Goal: Communication & Community: Participate in discussion

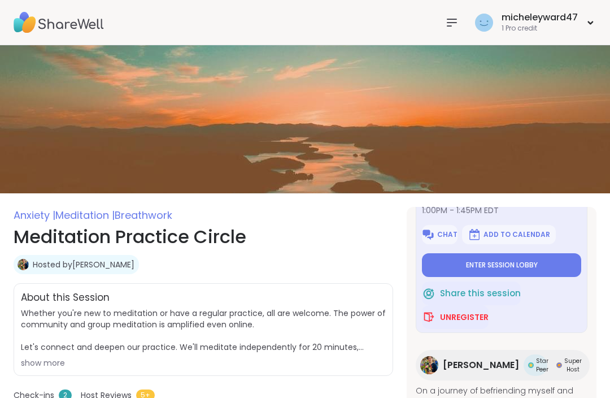
scroll to position [72, 0]
click at [511, 261] on span "Enter session lobby" at bounding box center [502, 265] width 72 height 9
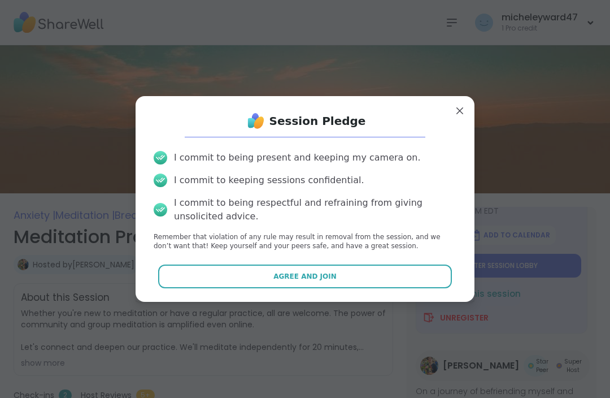
click at [299, 272] on span "Agree and Join" at bounding box center [304, 276] width 63 height 10
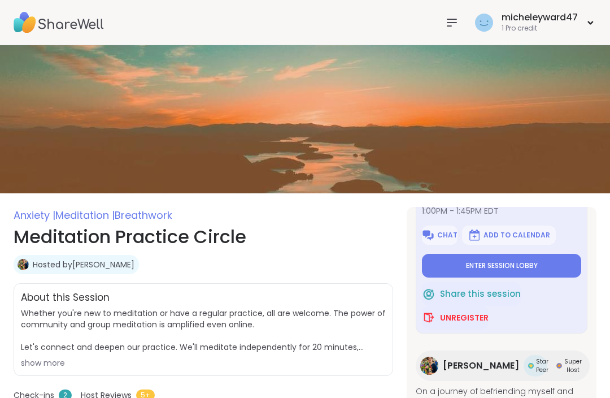
type textarea "*"
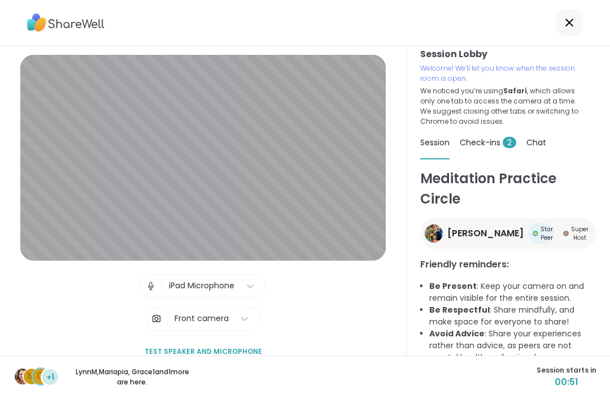
scroll to position [19, 0]
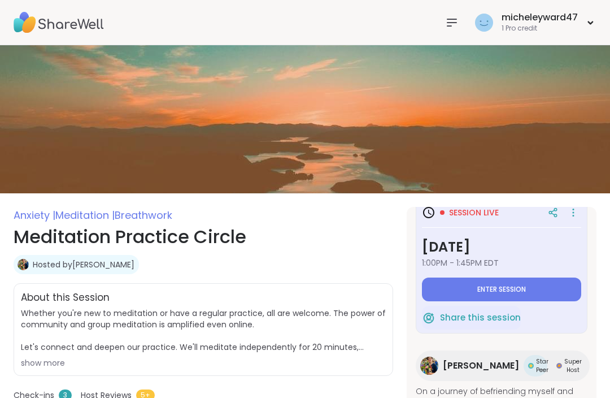
click at [502, 289] on span "Enter session" at bounding box center [501, 289] width 49 height 9
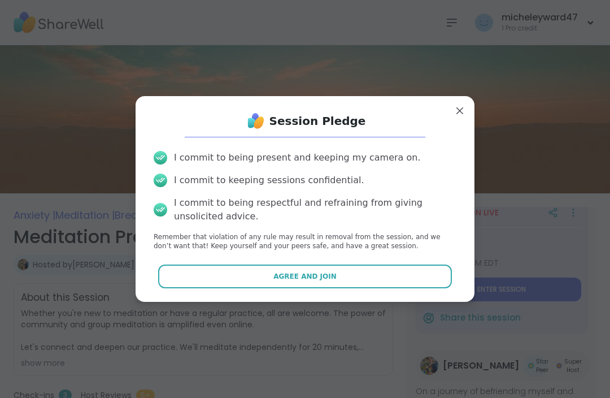
click at [311, 273] on span "Agree and Join" at bounding box center [304, 276] width 63 height 10
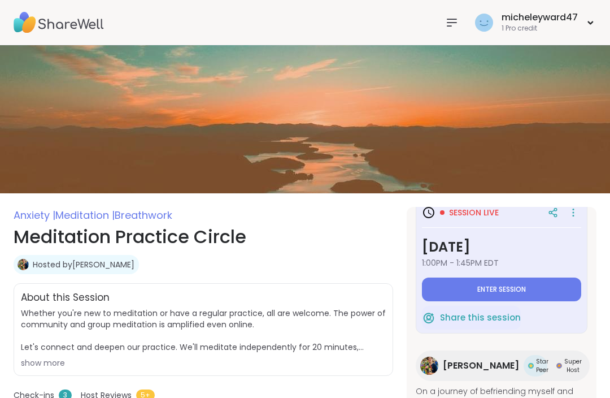
type textarea "*"
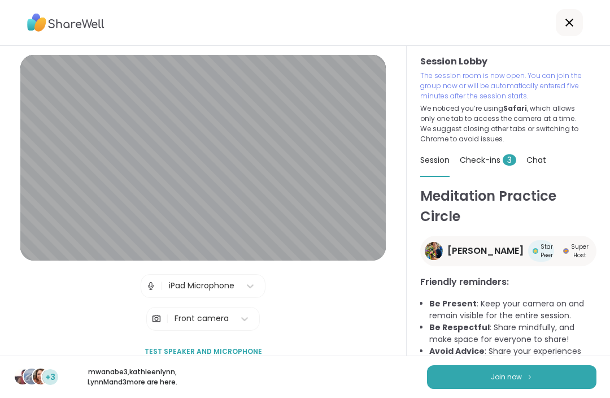
click at [519, 387] on button "Join now" at bounding box center [511, 377] width 169 height 24
click at [518, 387] on button "Join now" at bounding box center [511, 377] width 169 height 24
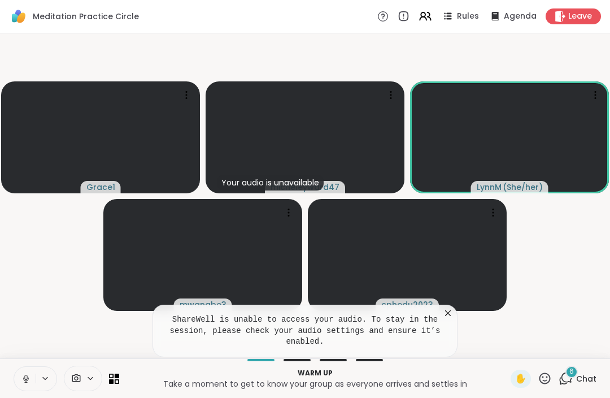
click at [340, 330] on pre "ShareWell is unable to access your audio. To stay in the session, please check …" at bounding box center [305, 330] width 277 height 33
click at [35, 374] on button at bounding box center [24, 379] width 21 height 24
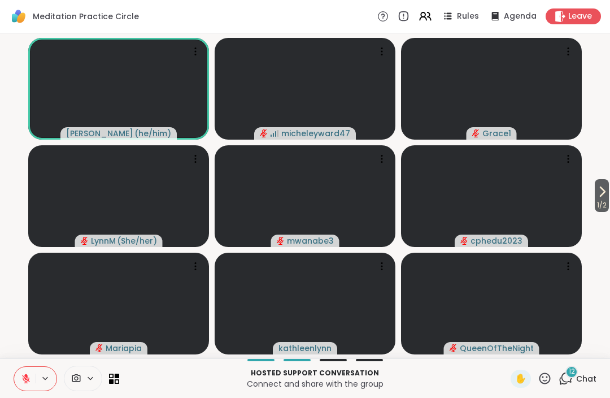
click at [575, 378] on div "12 Chat" at bounding box center [578, 378] width 38 height 18
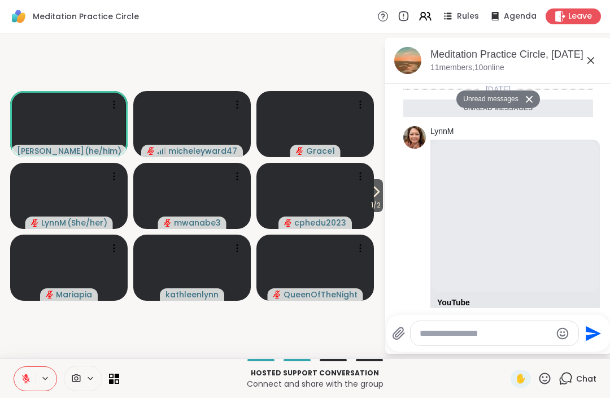
scroll to position [1940, 0]
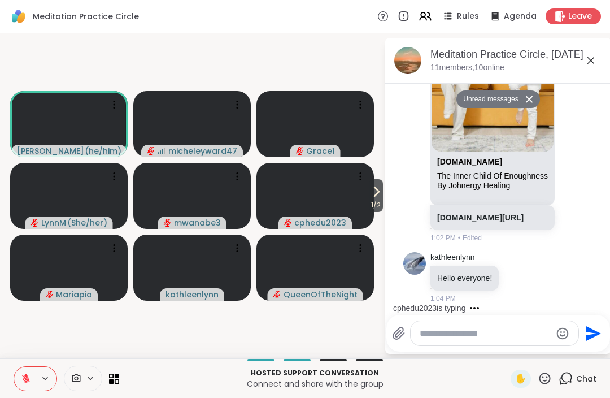
click at [454, 337] on textarea "Type your message" at bounding box center [486, 333] width 132 height 11
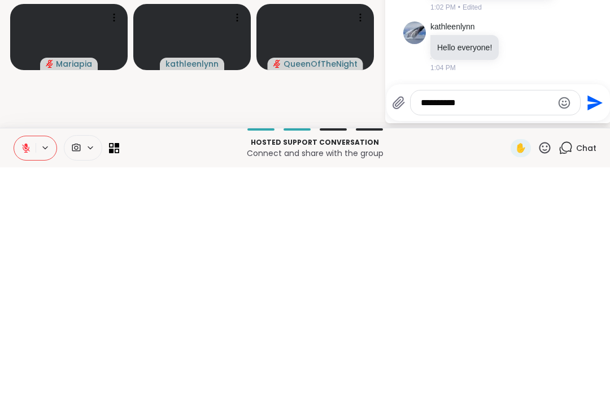
scroll to position [0, 0]
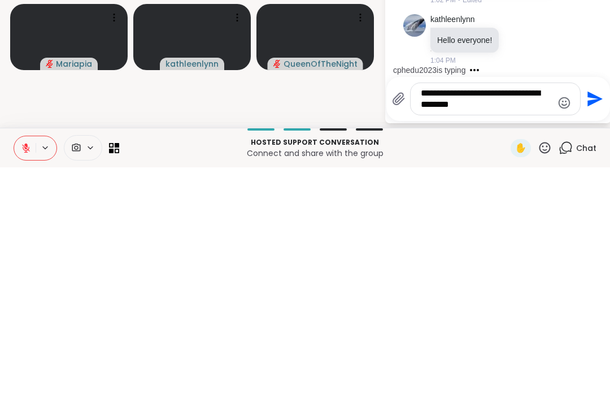
type textarea "**********"
click at [590, 320] on icon "Send" at bounding box center [594, 329] width 18 height 18
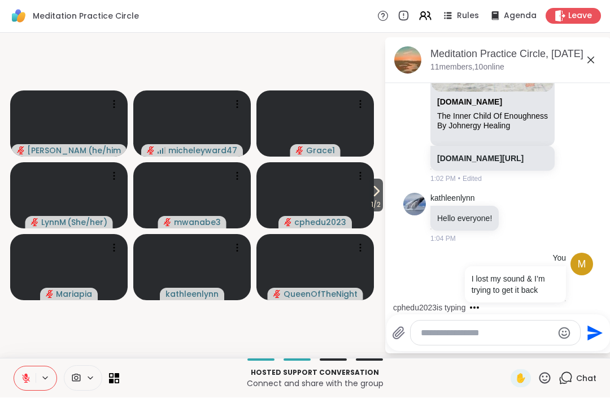
scroll to position [1985, 0]
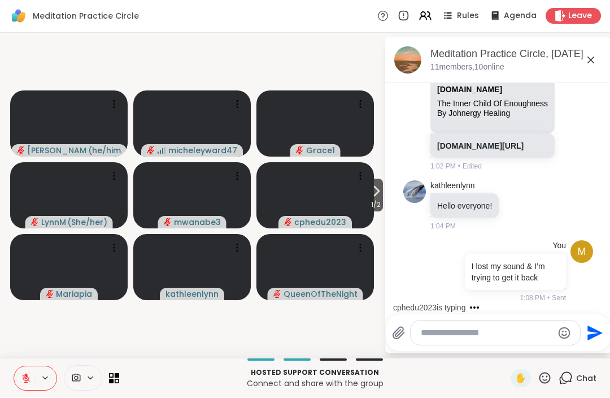
click at [600, 51] on div "Meditation Practice Circle, Sep 09" at bounding box center [516, 54] width 172 height 14
click at [590, 60] on icon at bounding box center [590, 60] width 7 height 7
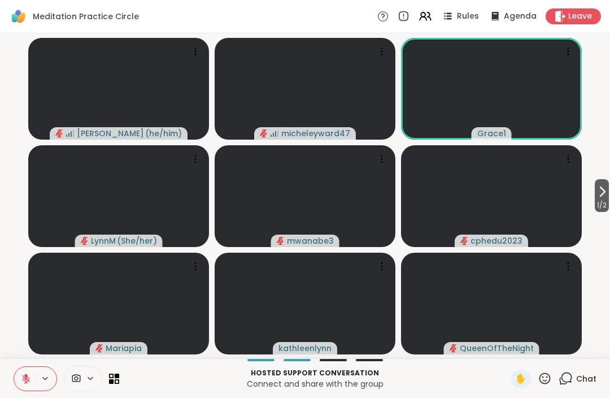
click at [408, 16] on icon at bounding box center [404, 16] width 12 height 12
click at [383, 15] on icon at bounding box center [382, 16] width 11 height 11
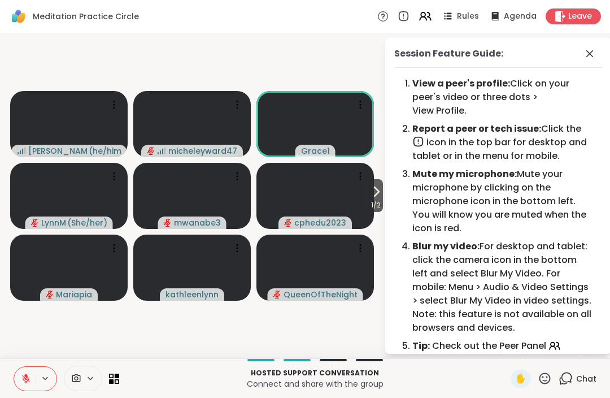
click at [590, 53] on icon at bounding box center [590, 54] width 14 height 14
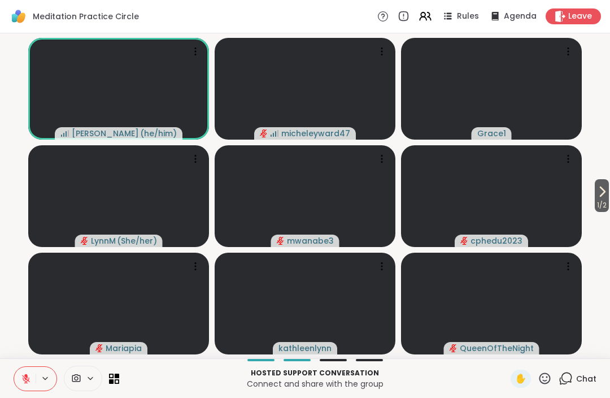
click at [33, 375] on button at bounding box center [24, 379] width 21 height 24
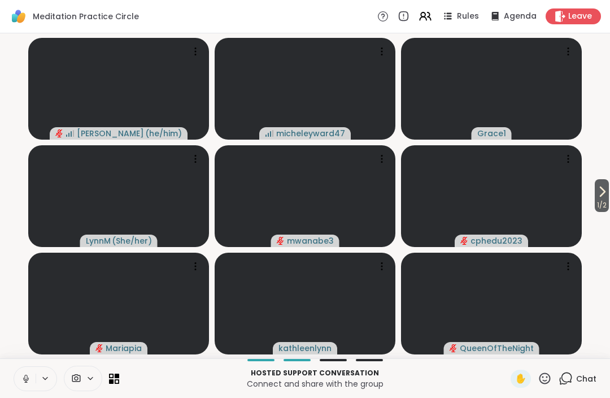
click at [32, 376] on button at bounding box center [24, 379] width 21 height 24
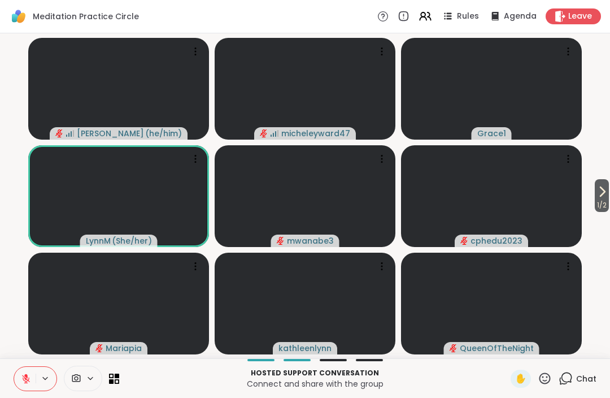
click at [46, 374] on icon at bounding box center [45, 378] width 9 height 10
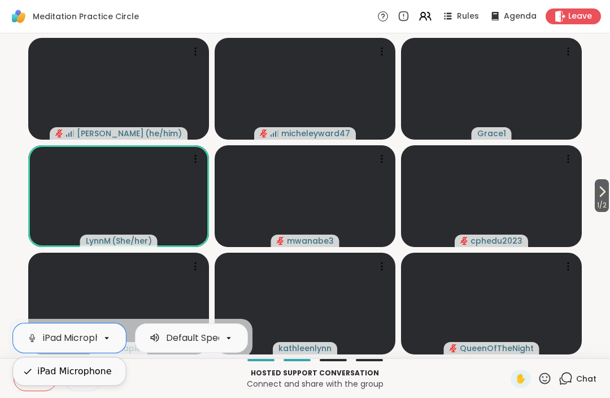
click at [199, 373] on p "Hosted support conversation" at bounding box center [315, 373] width 378 height 10
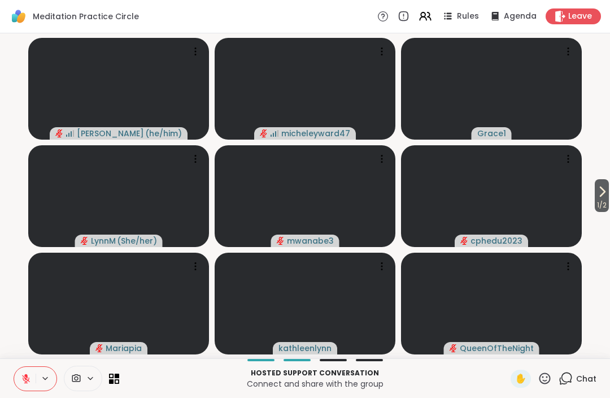
click at [106, 391] on div "Hosted support conversation Connect and share with the group ✋ Chat" at bounding box center [305, 378] width 610 height 40
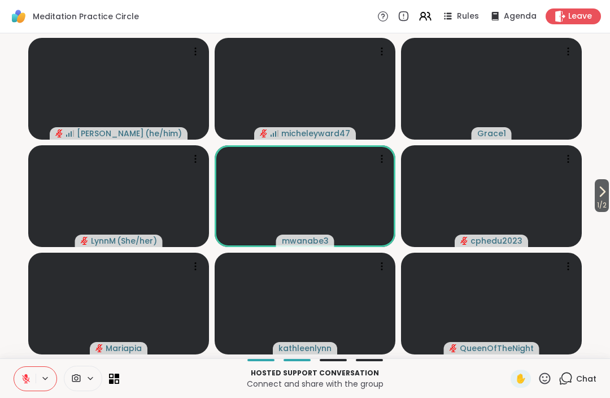
click at [247, 20] on div "Meditation Practice Circle Rules Agenda Leave" at bounding box center [305, 16] width 610 height 33
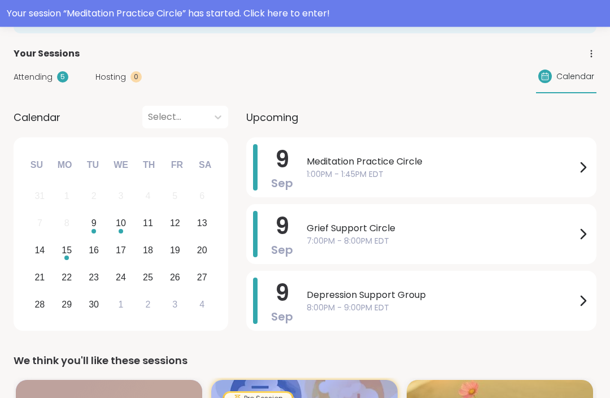
scroll to position [98, 0]
click at [302, 169] on icon at bounding box center [583, 167] width 14 height 14
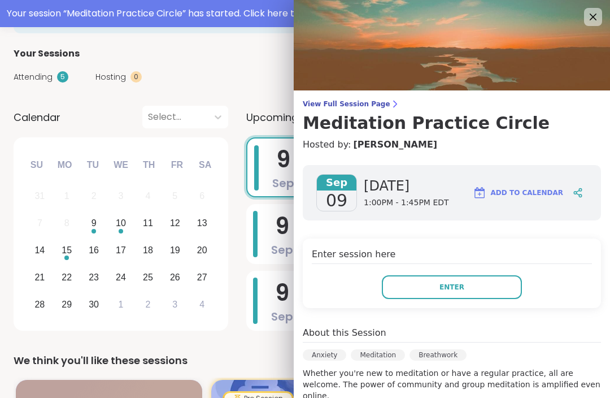
click at [302, 285] on button "Enter" at bounding box center [452, 287] width 140 height 24
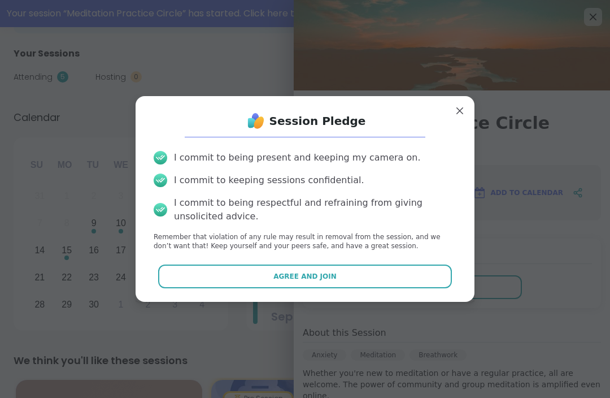
click at [302, 281] on span "Agree and Join" at bounding box center [304, 276] width 63 height 10
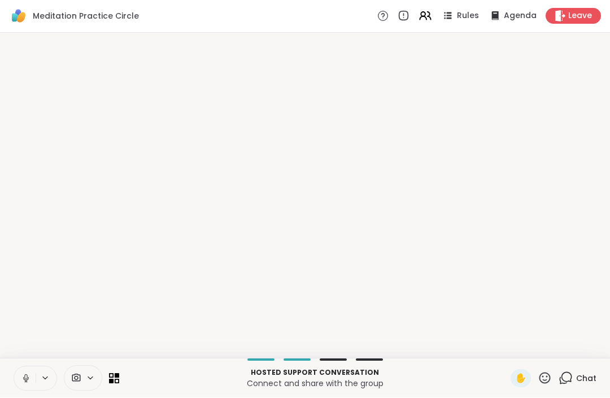
scroll to position [0, 0]
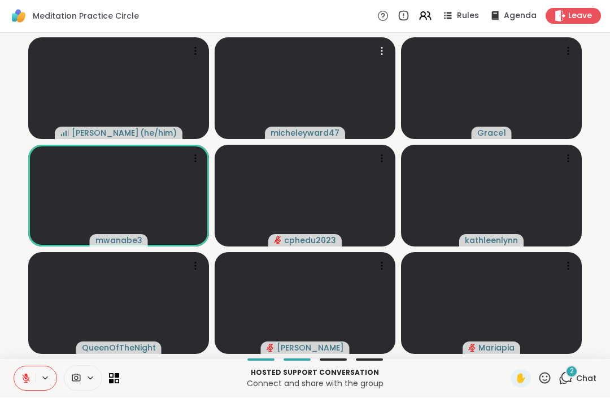
click at [302, 46] on icon at bounding box center [381, 51] width 11 height 11
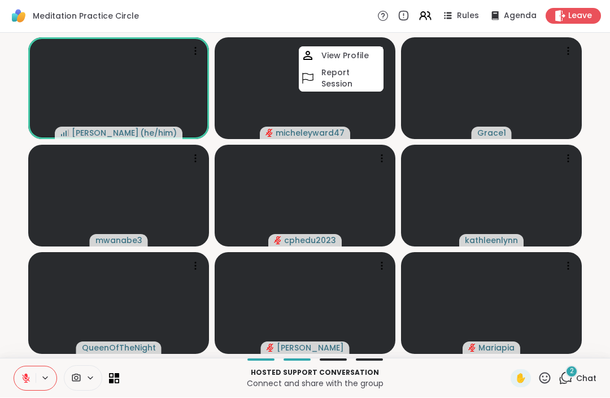
click at [302, 107] on video at bounding box center [305, 89] width 181 height 102
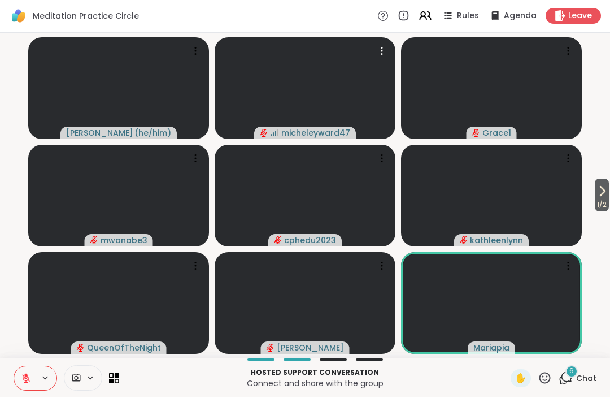
click at [28, 373] on icon at bounding box center [26, 378] width 10 height 10
click at [24, 387] on button at bounding box center [24, 379] width 21 height 24
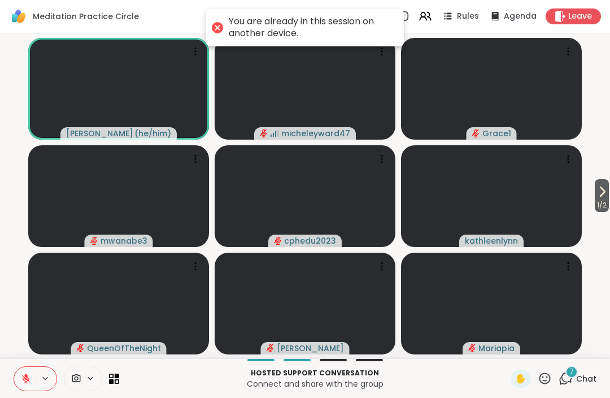
click at [302, 8] on div "Leave" at bounding box center [573, 16] width 55 height 16
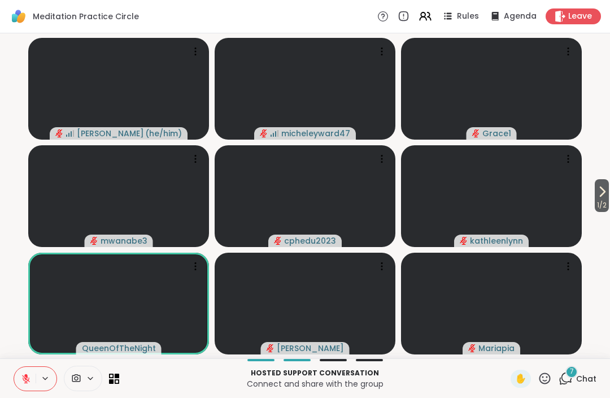
click at [302, 16] on span "Leave" at bounding box center [580, 16] width 24 height 11
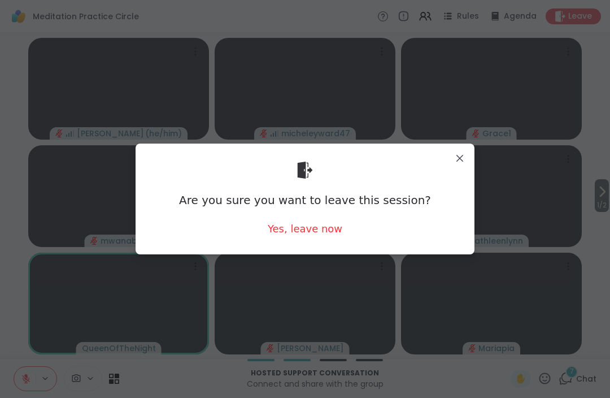
click at [302, 231] on div "Yes, leave now" at bounding box center [305, 228] width 75 height 14
